Goal: Task Accomplishment & Management: Use online tool/utility

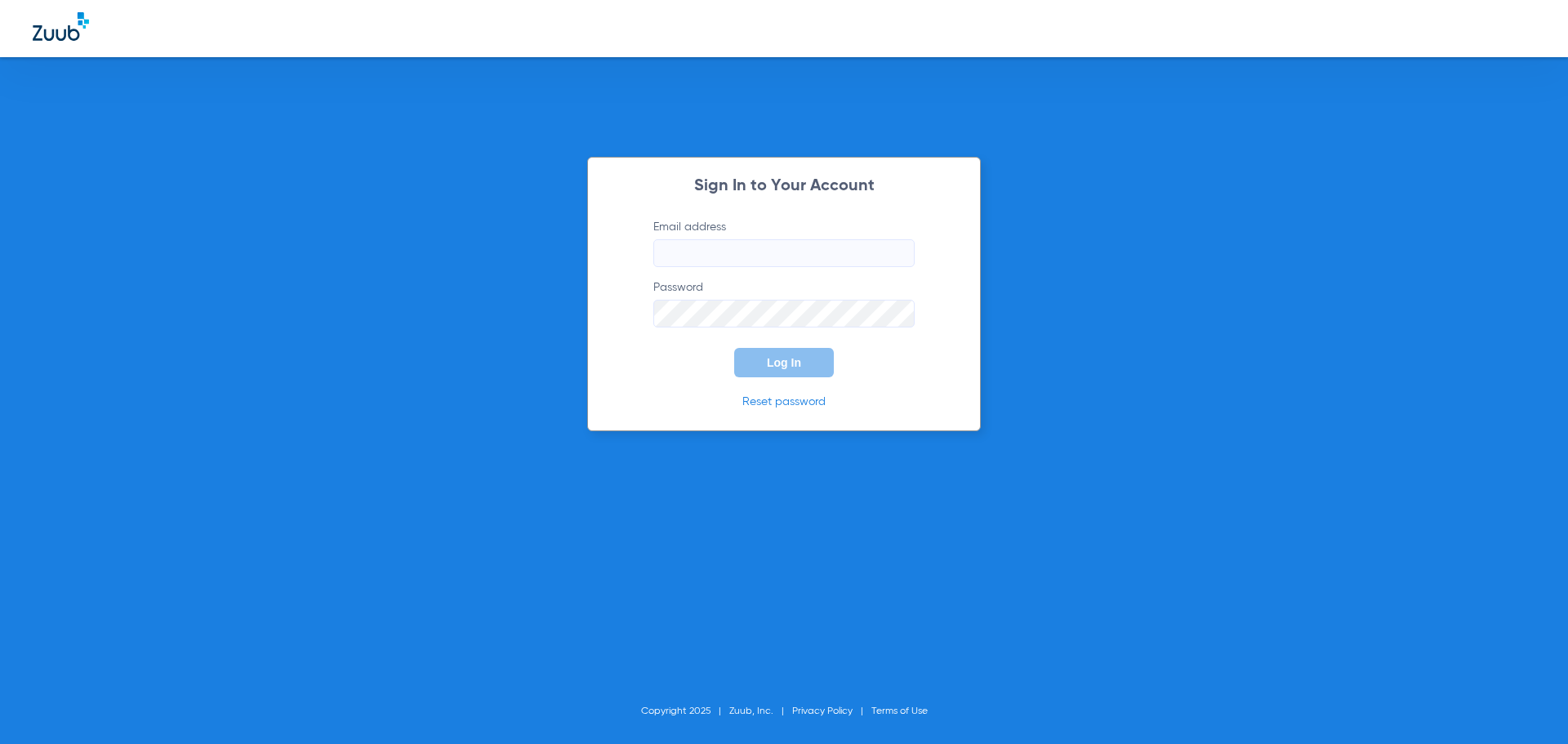
type input "[EMAIL_ADDRESS][DOMAIN_NAME]"
click at [866, 249] on input "[EMAIL_ADDRESS][DOMAIN_NAME]" at bounding box center [784, 253] width 261 height 28
click at [746, 374] on button "Log In" at bounding box center [784, 362] width 100 height 29
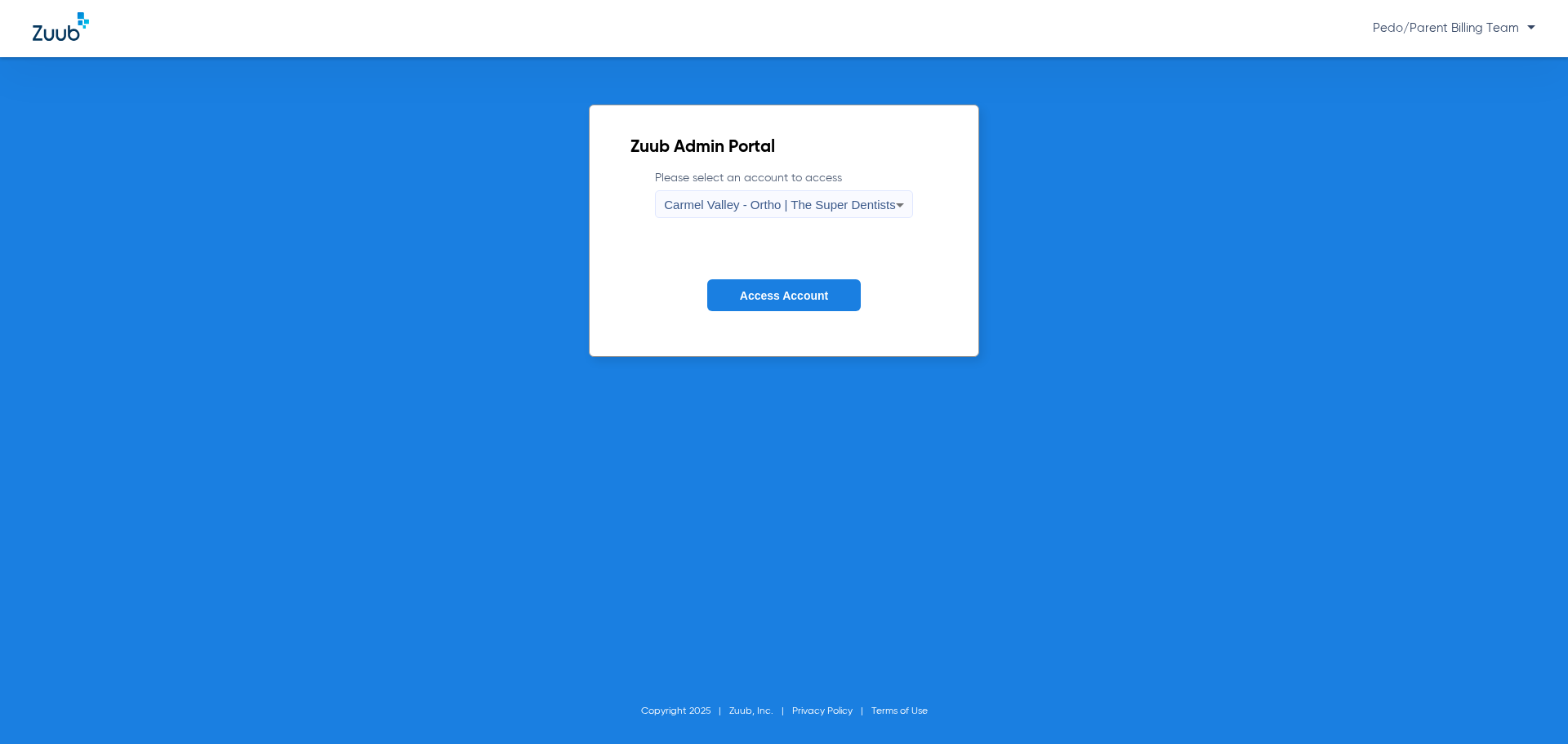
click at [755, 212] on div "Carmel Valley - Ortho | The Super Dentists" at bounding box center [779, 204] width 231 height 28
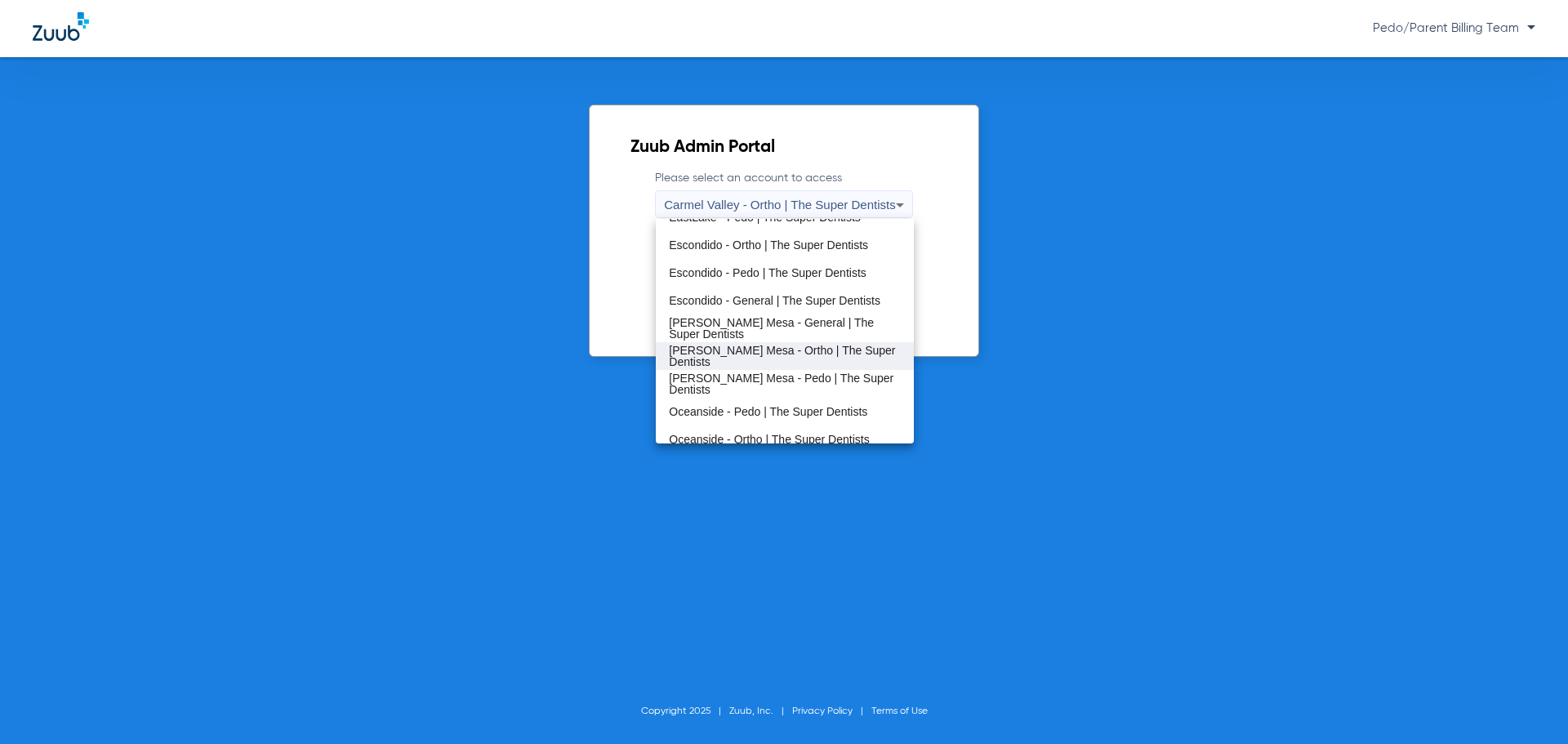
scroll to position [192, 0]
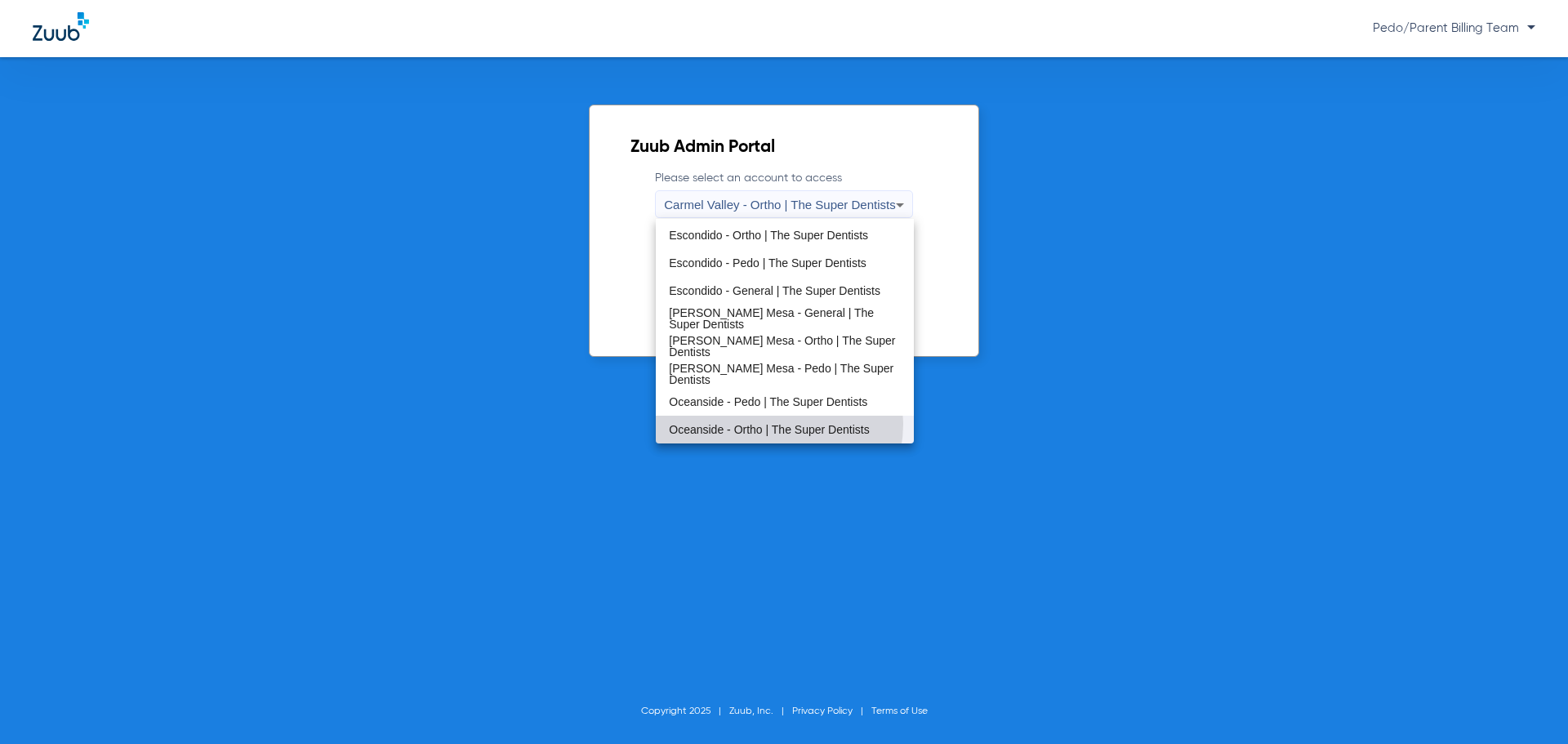
click at [774, 424] on span "Oceanside - Ortho | The Super Dentists" at bounding box center [769, 429] width 201 height 11
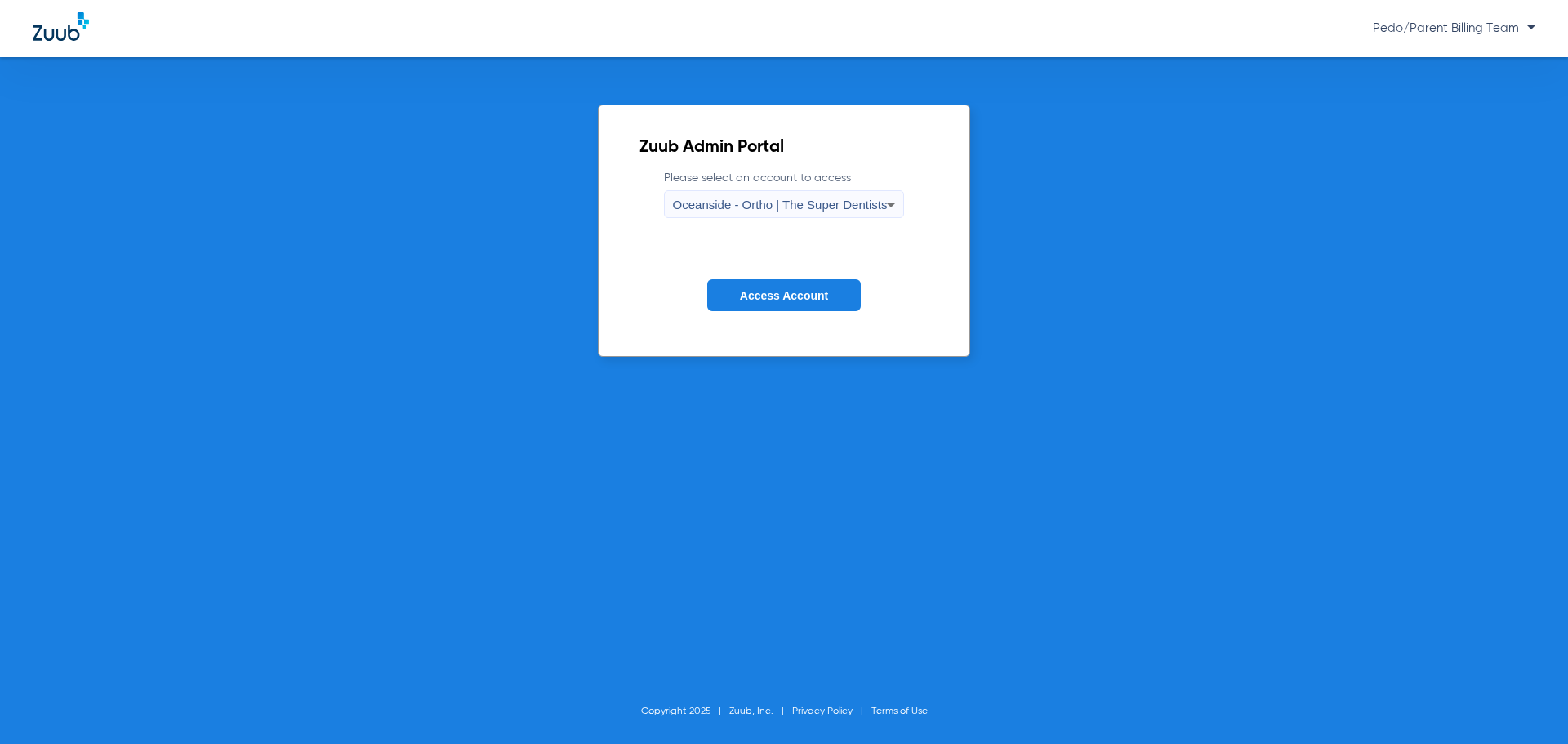
click at [838, 281] on button "Access Account" at bounding box center [784, 296] width 154 height 32
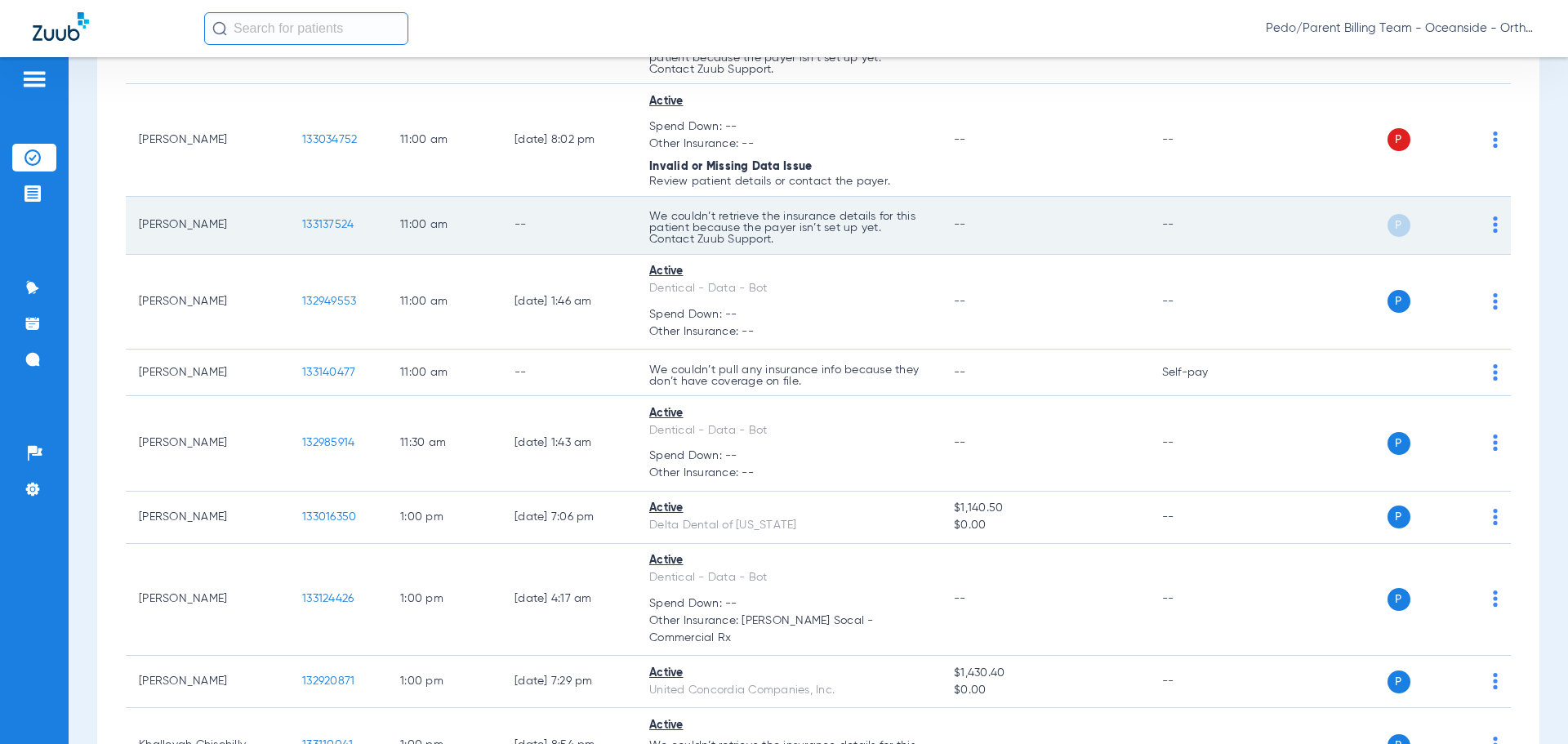
scroll to position [2394, 0]
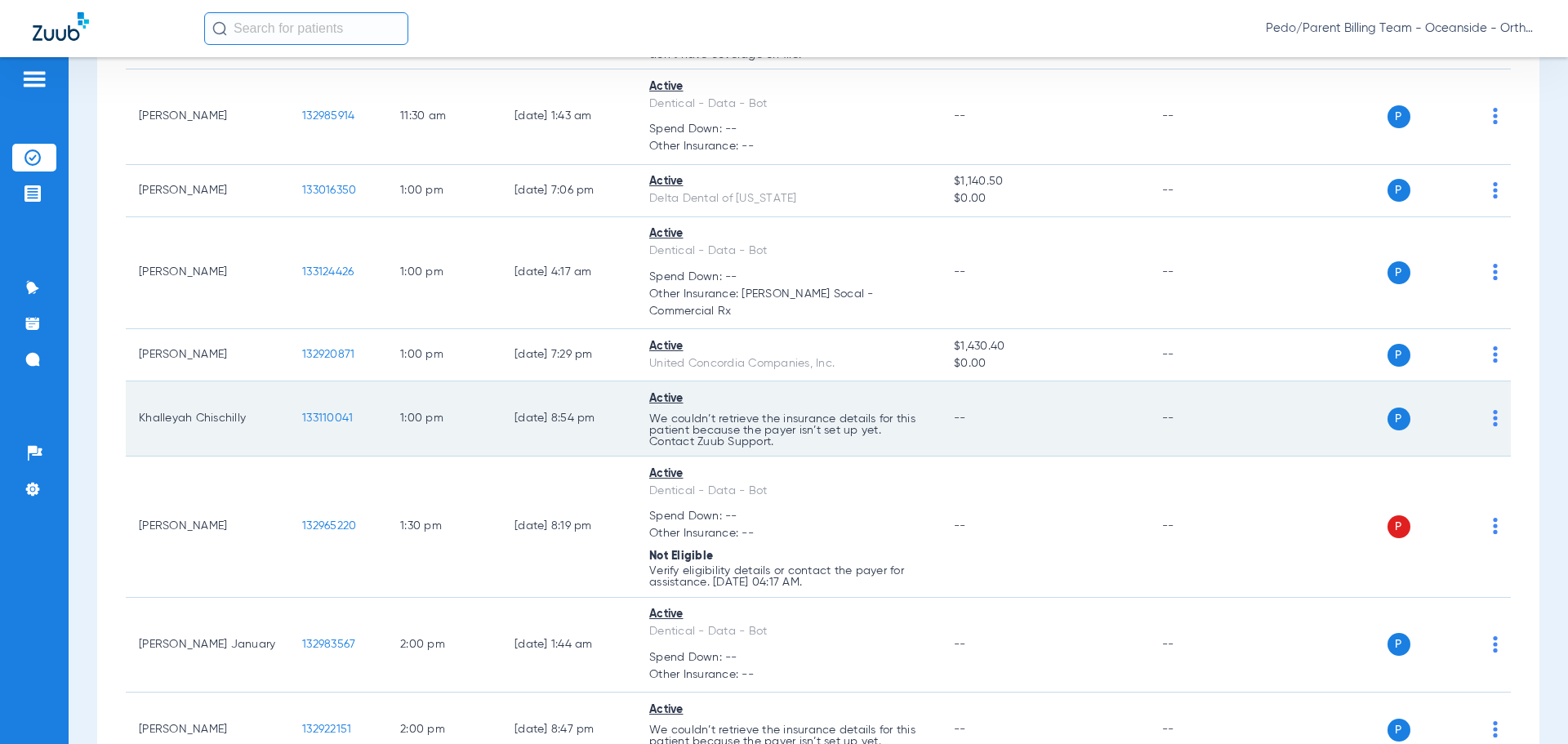
click at [339, 412] on span "133110041" at bounding box center [327, 418] width 50 height 11
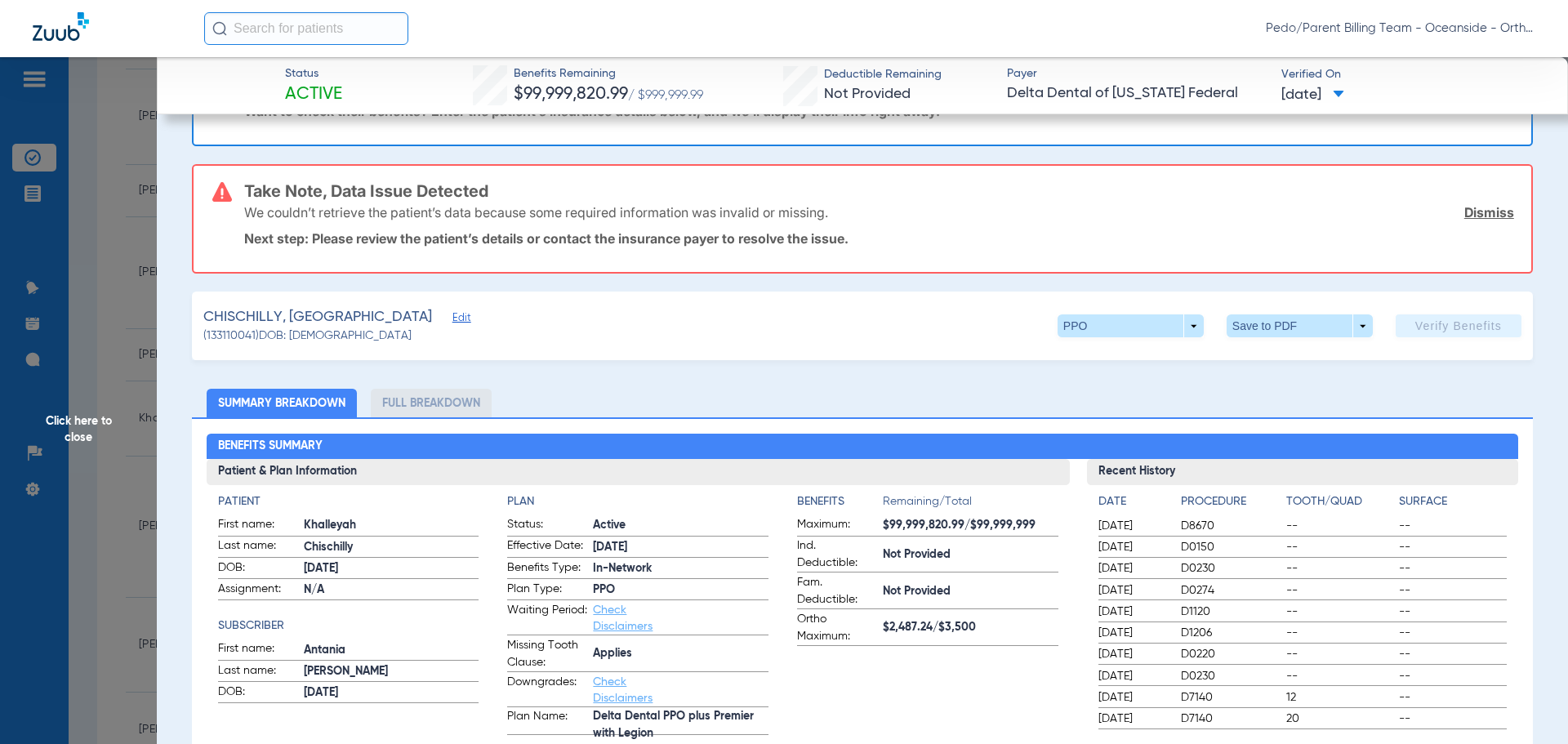
scroll to position [163, 0]
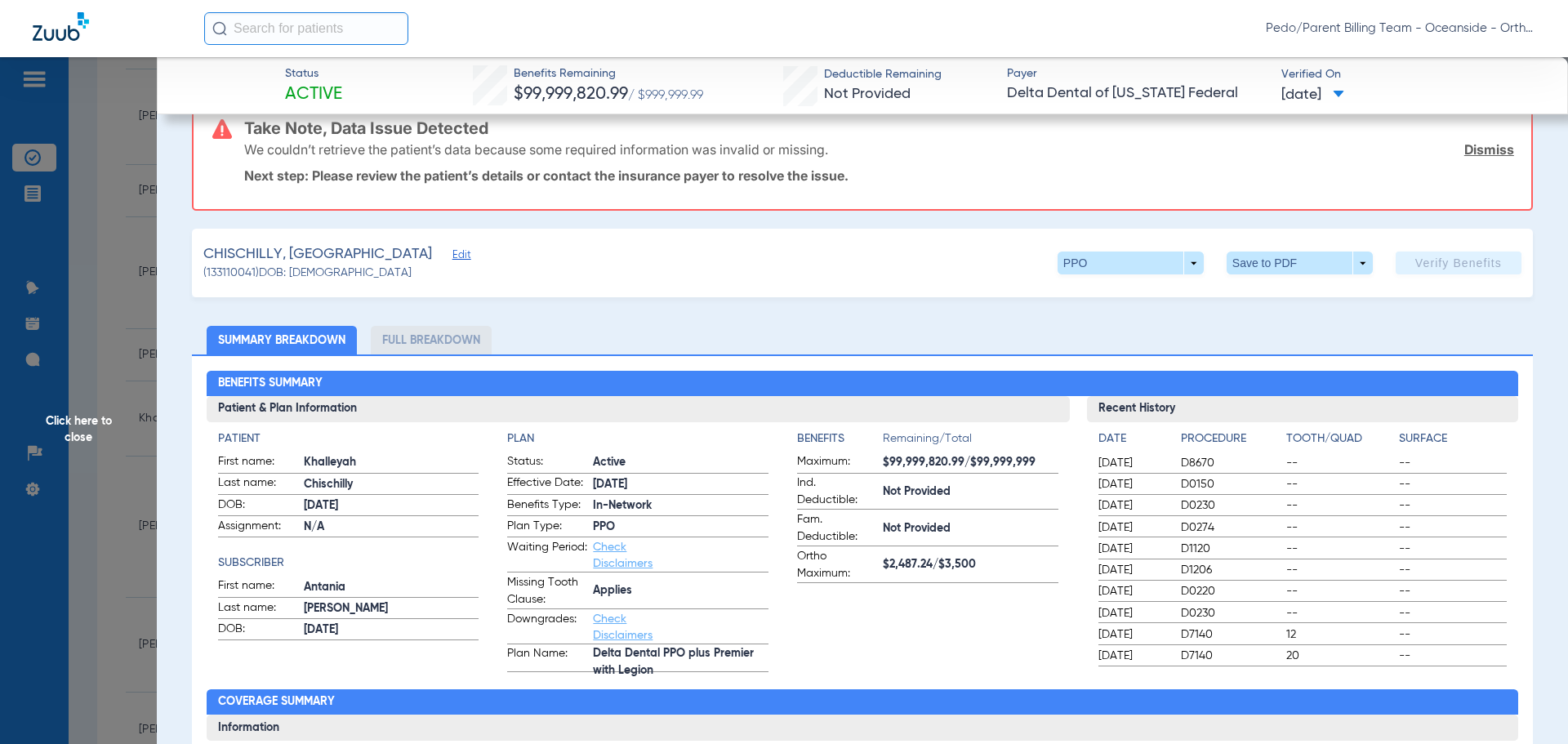
click at [106, 329] on span "Click here to close" at bounding box center [78, 429] width 157 height 744
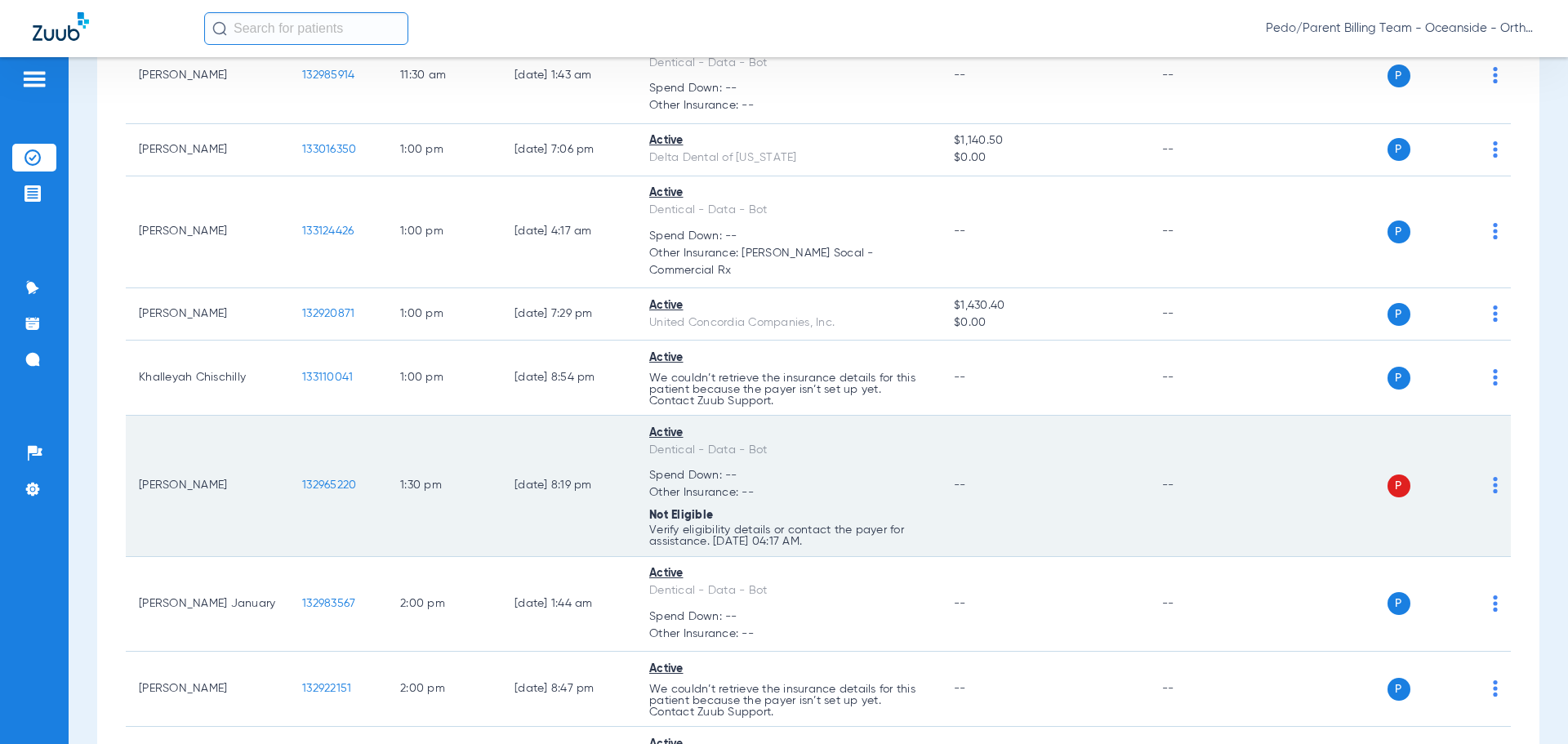
scroll to position [2476, 0]
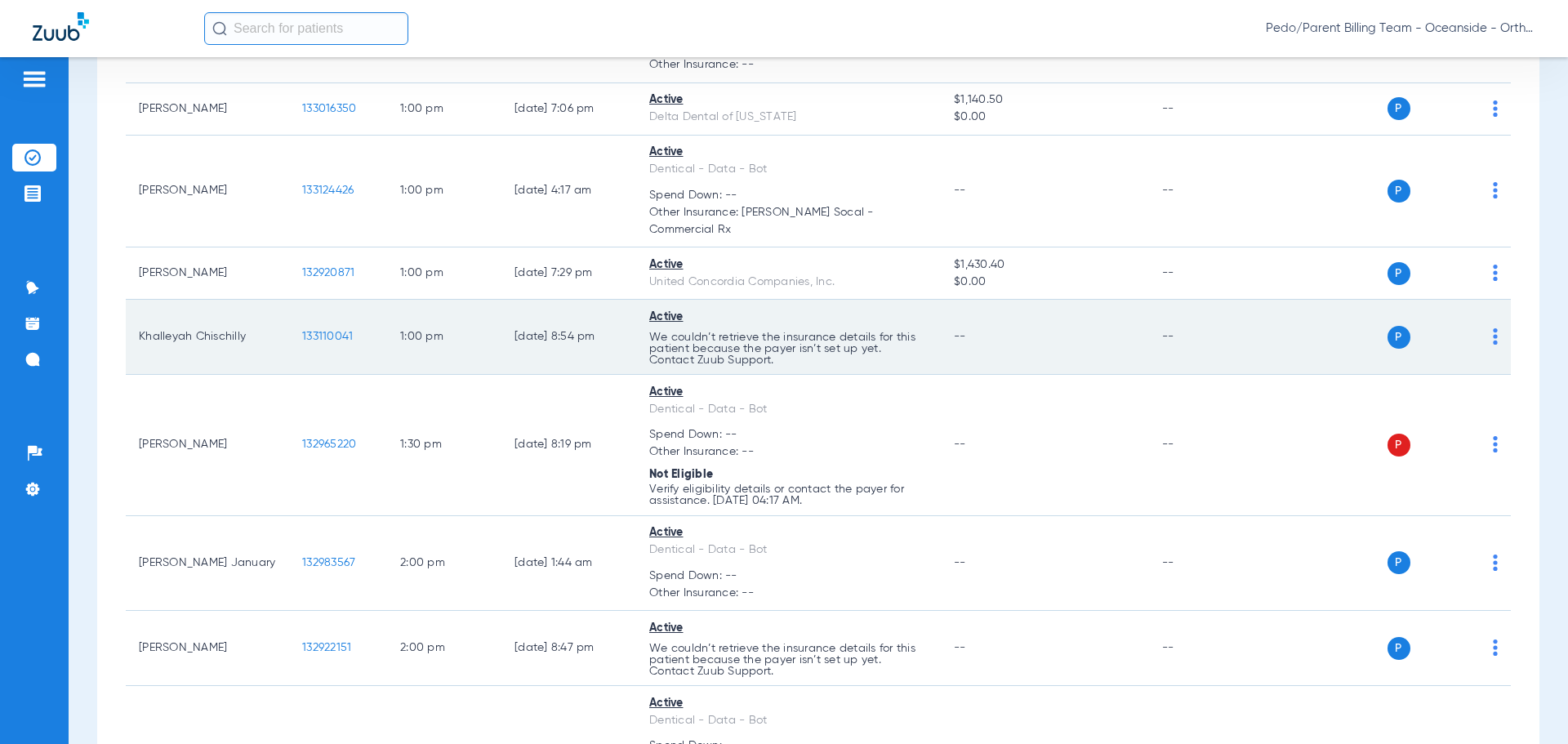
click at [1493, 329] on img at bounding box center [1495, 336] width 5 height 16
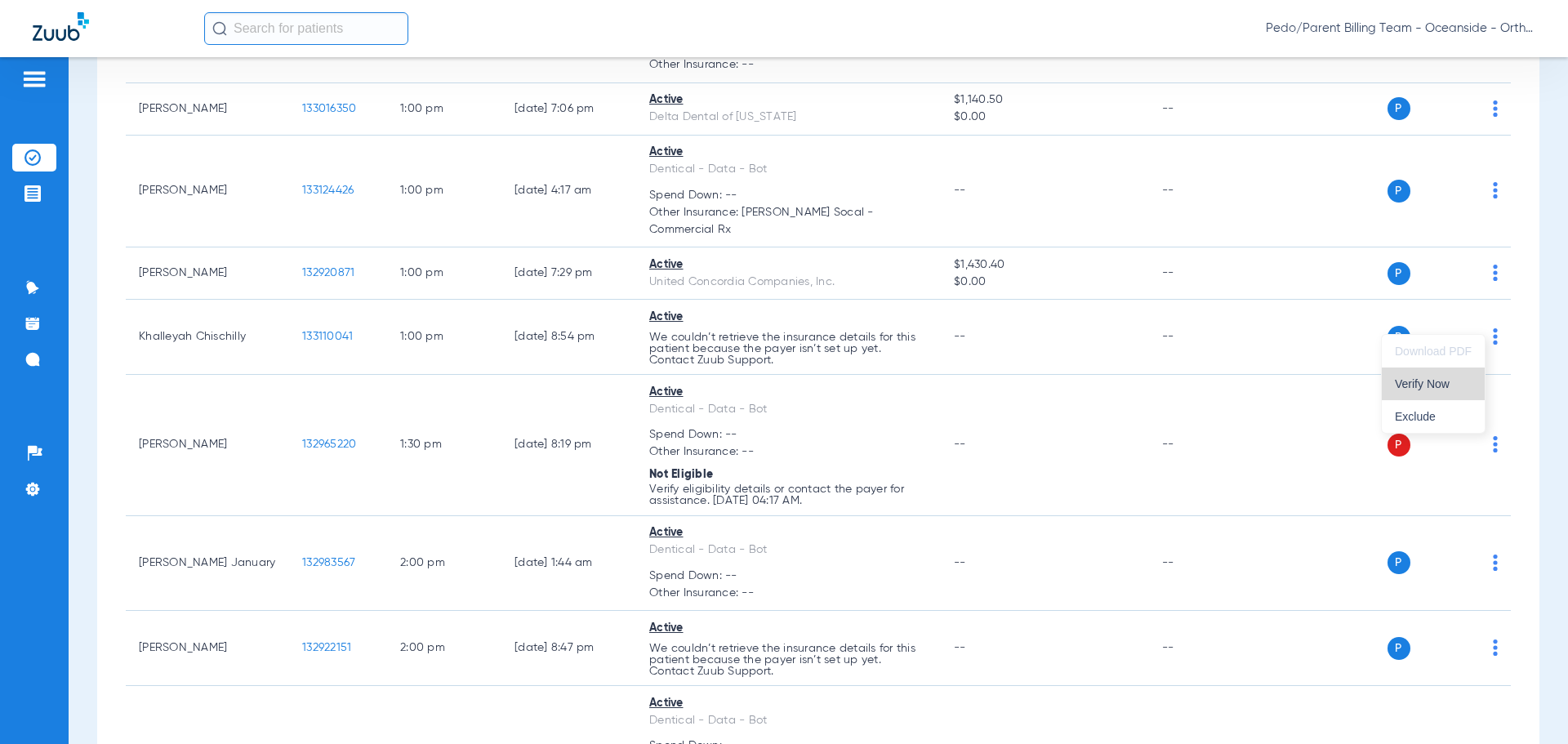
click at [1405, 387] on span "Verify Now" at bounding box center [1433, 384] width 77 height 11
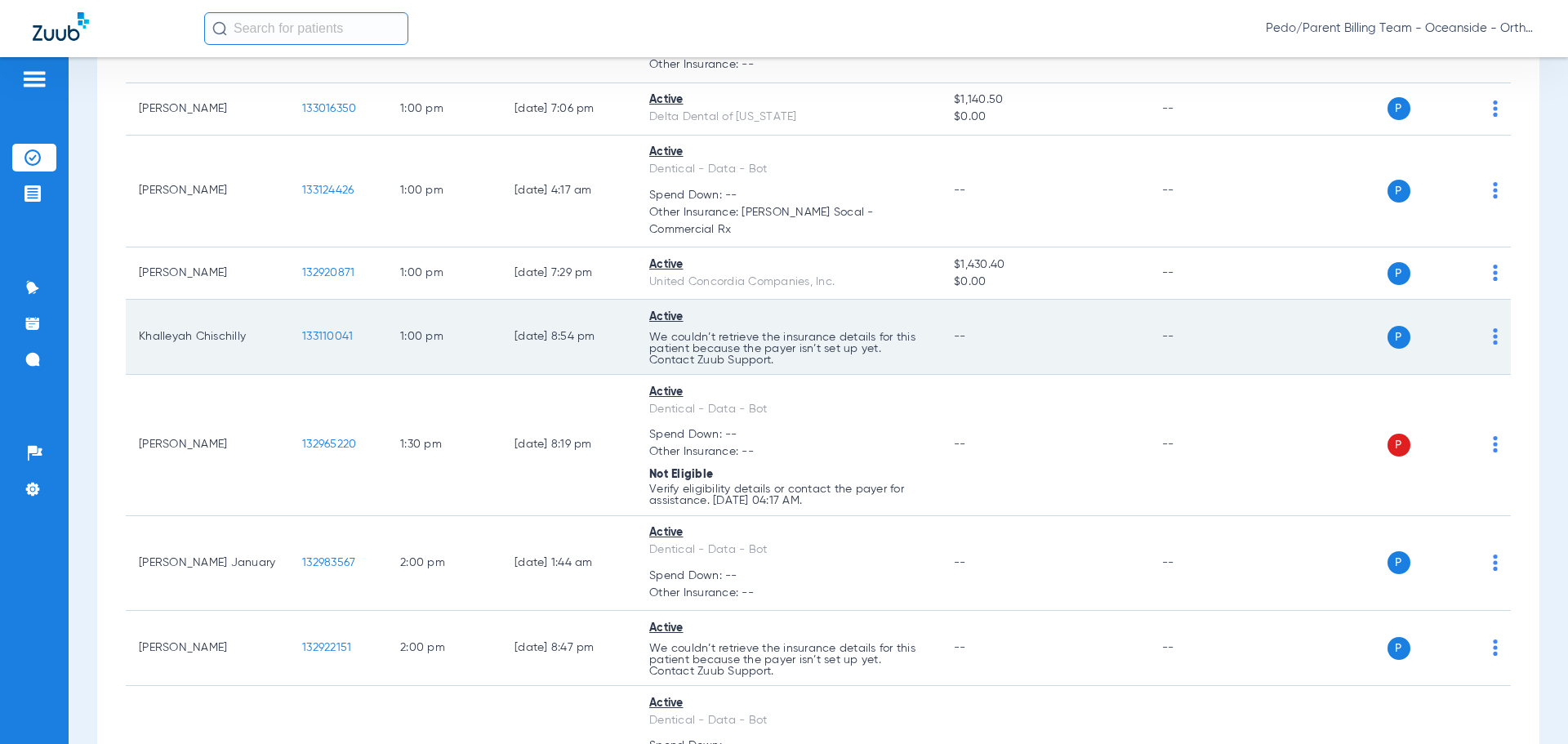
click at [1493, 329] on img at bounding box center [1495, 336] width 5 height 16
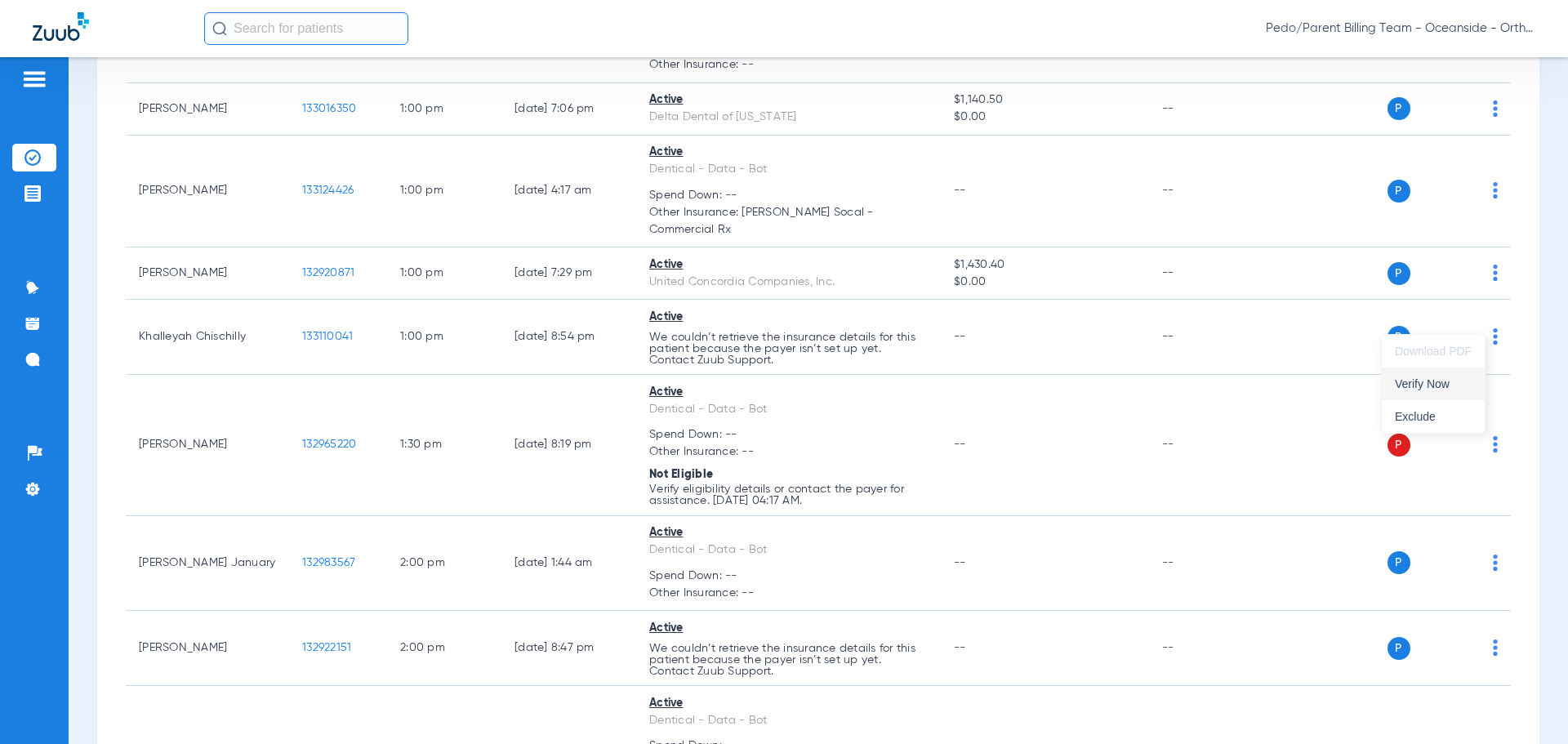
click at [1422, 386] on span "Verify Now" at bounding box center [1433, 384] width 77 height 11
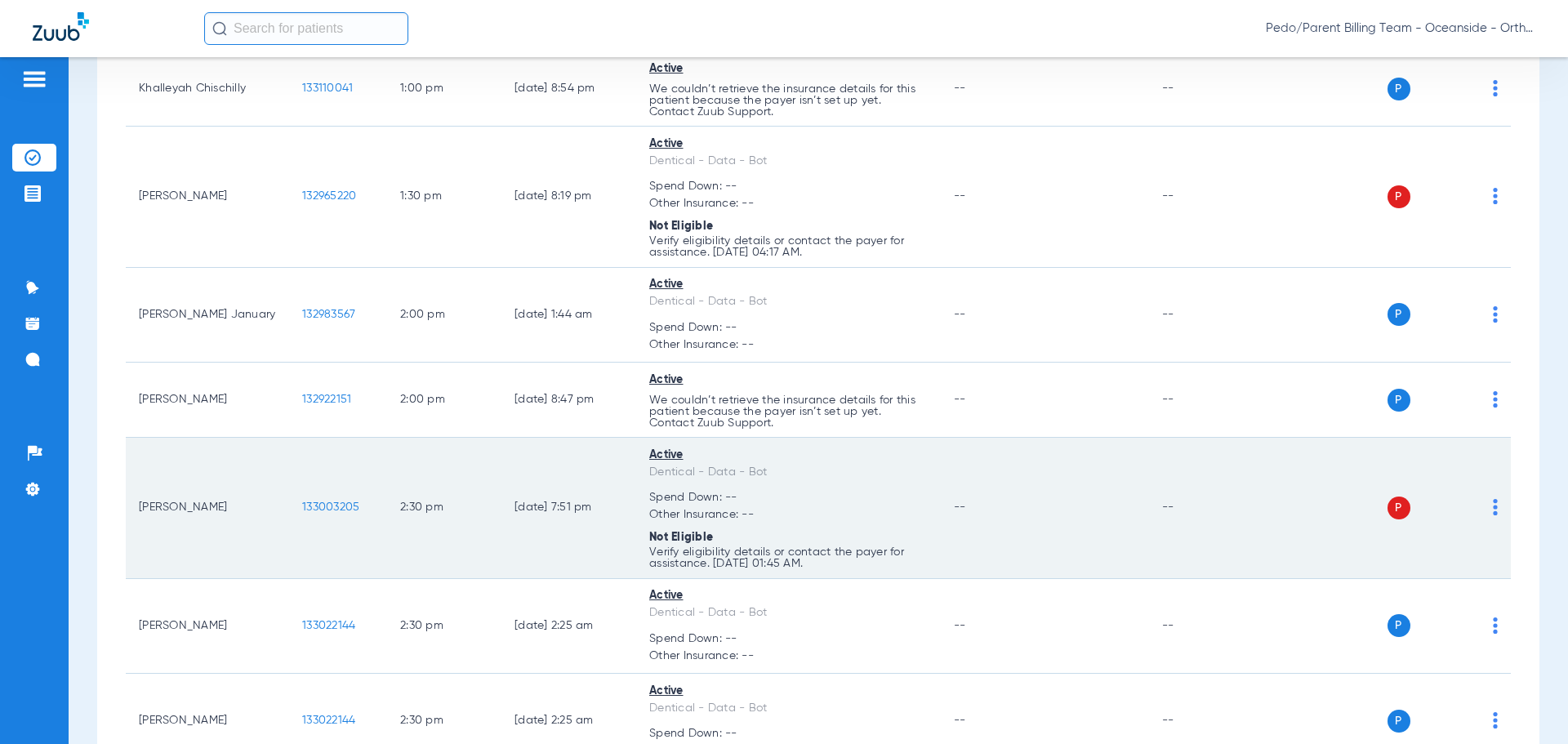
scroll to position [2803, 0]
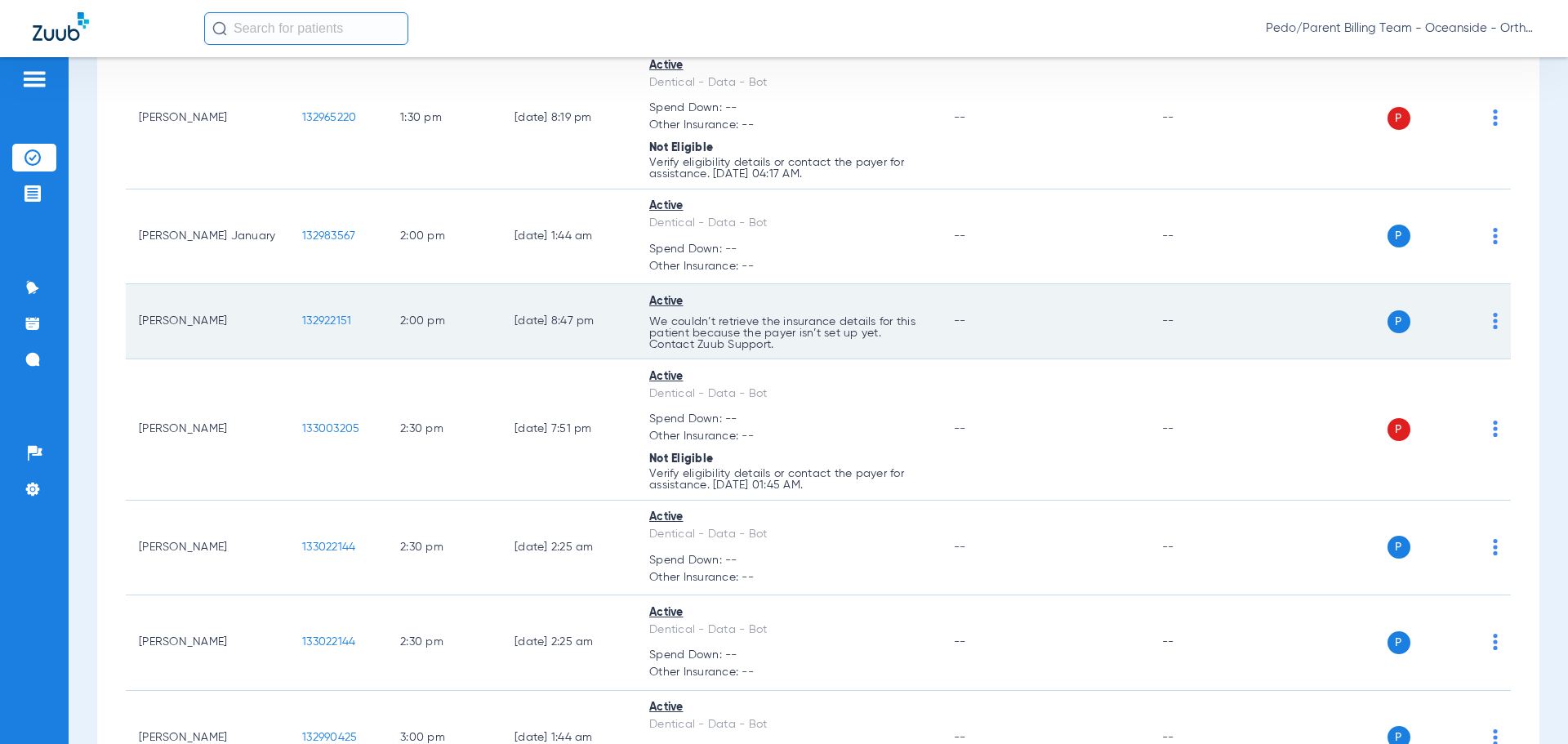
click at [1491, 305] on td "P S" at bounding box center [1386, 321] width 253 height 75
click at [1493, 313] on img at bounding box center [1495, 320] width 5 height 16
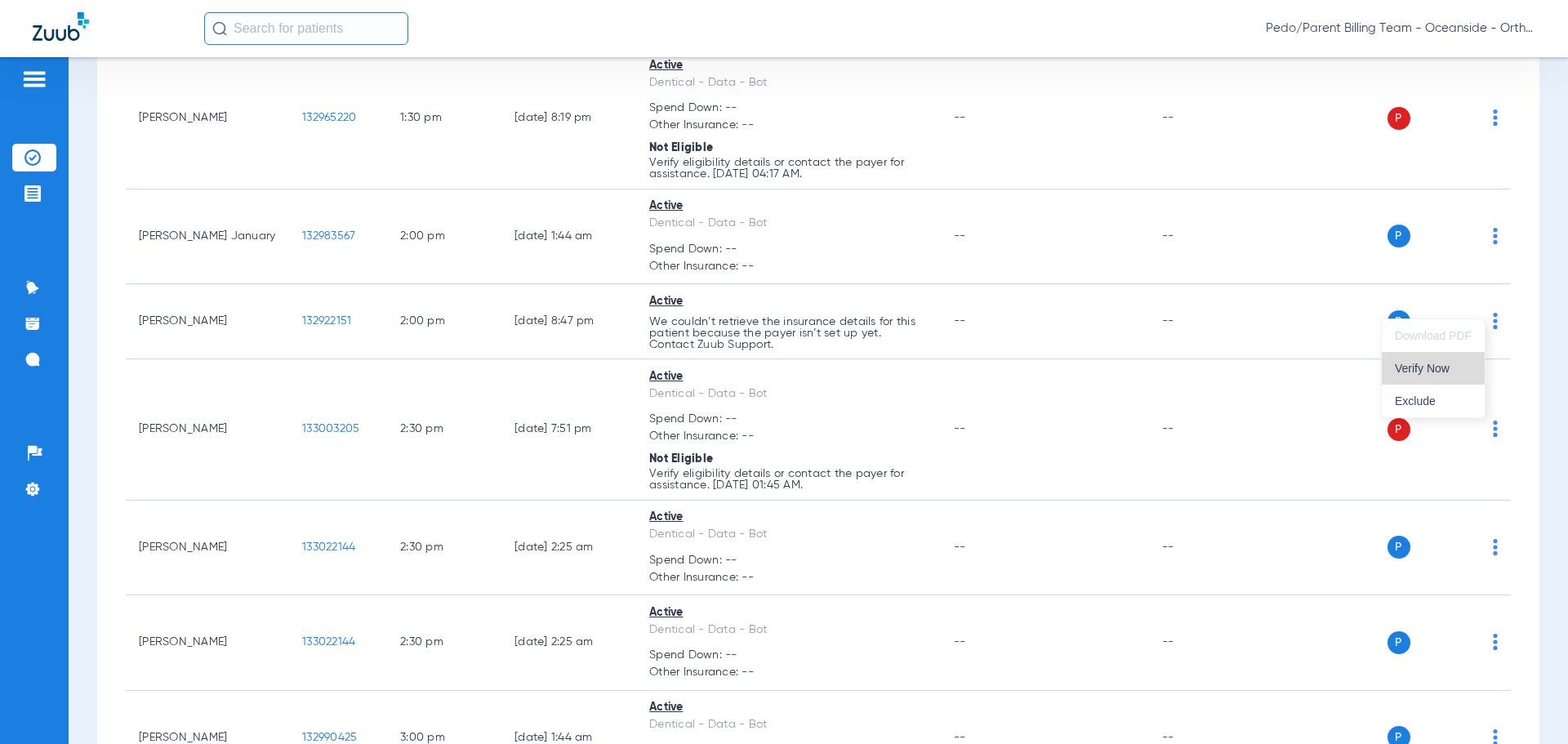
click at [1433, 368] on span "Verify Now" at bounding box center [1433, 369] width 77 height 11
